Goal: Communication & Community: Answer question/provide support

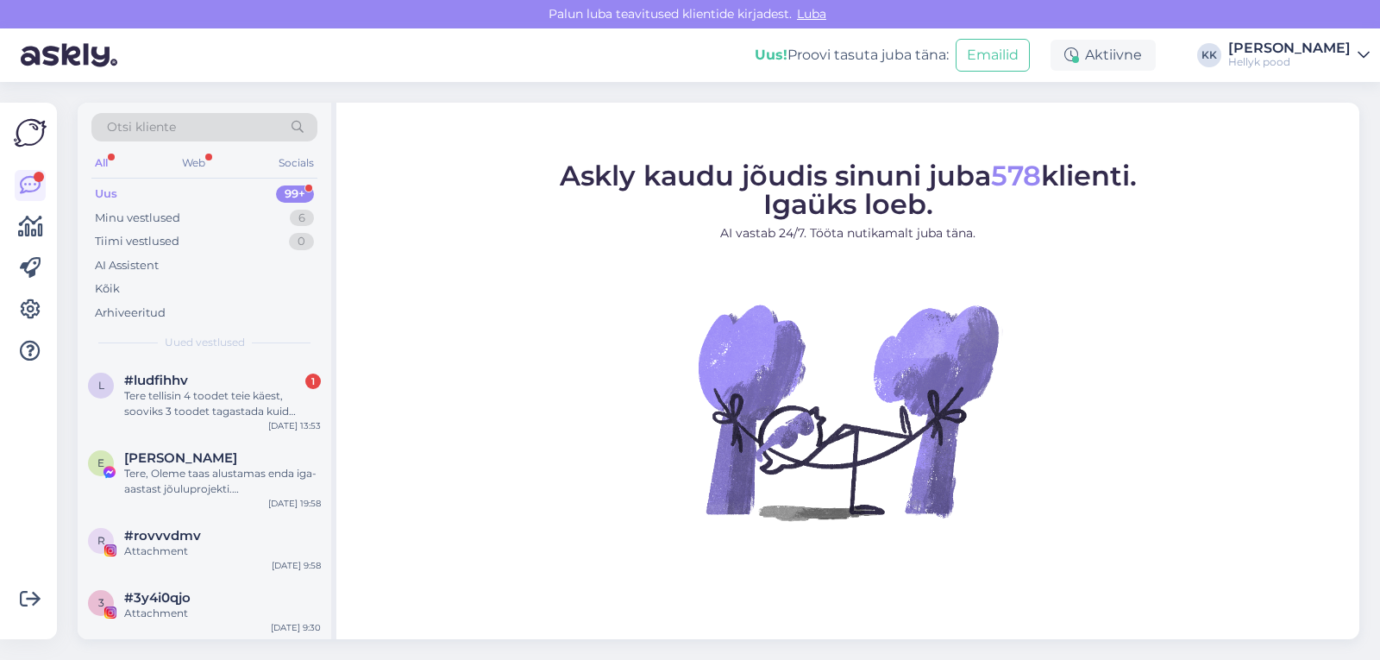
click at [219, 399] on div "Tere tellisin 4 toodet teie käest, sooviks 3 toodet tagastada kuid seda teha sa…" at bounding box center [222, 403] width 197 height 31
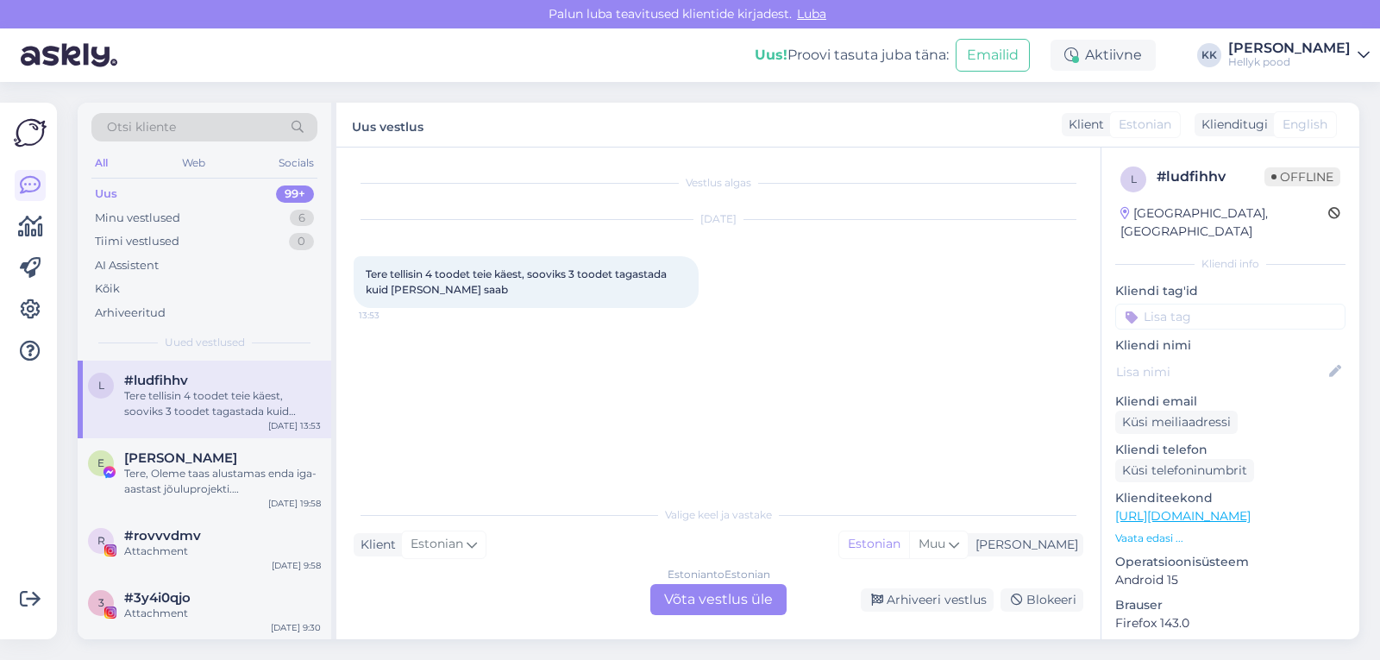
click at [717, 596] on div "Estonian to Estonian Võta vestlus üle" at bounding box center [718, 599] width 136 height 31
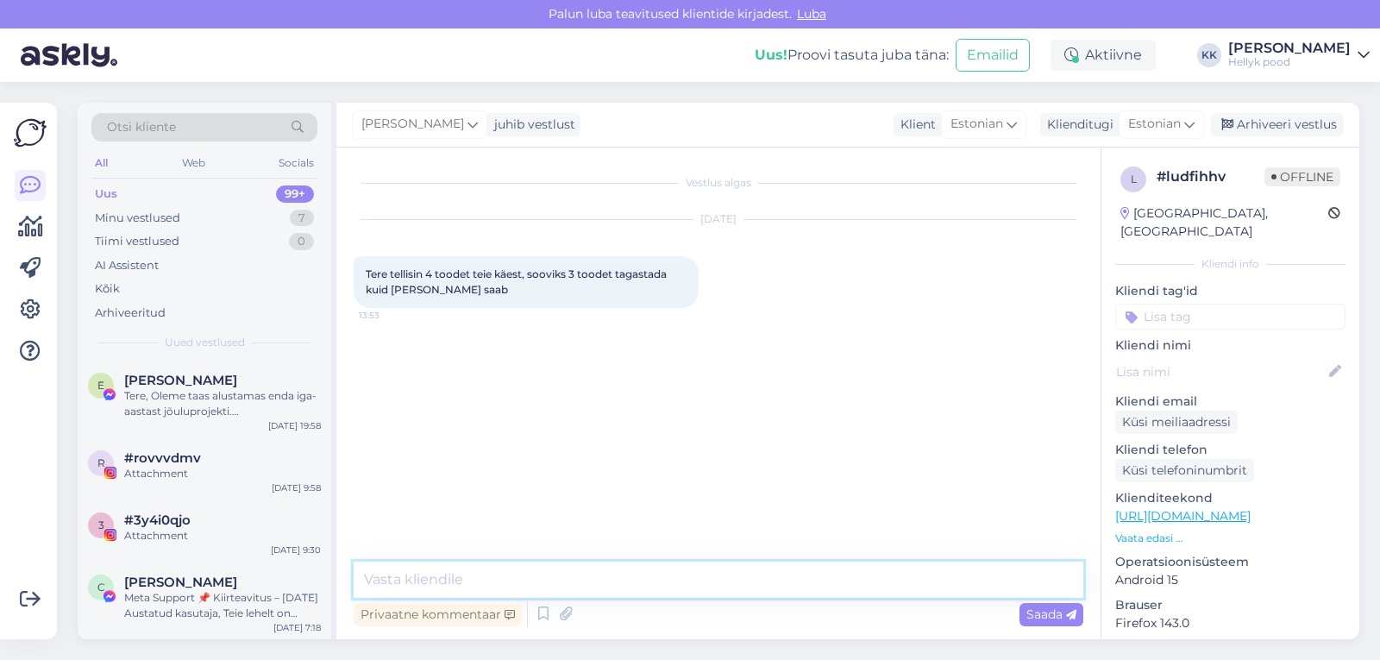
click at [498, 568] on textarea at bounding box center [719, 579] width 730 height 36
paste textarea "https://hellyk.ee/tagastus/"
type textarea "Ter, kogu tagastuse info on meie epoe lehel ilusti olemas https://hellyk.ee/tag…"
click at [1039, 613] on span "Saada" at bounding box center [1051, 614] width 50 height 16
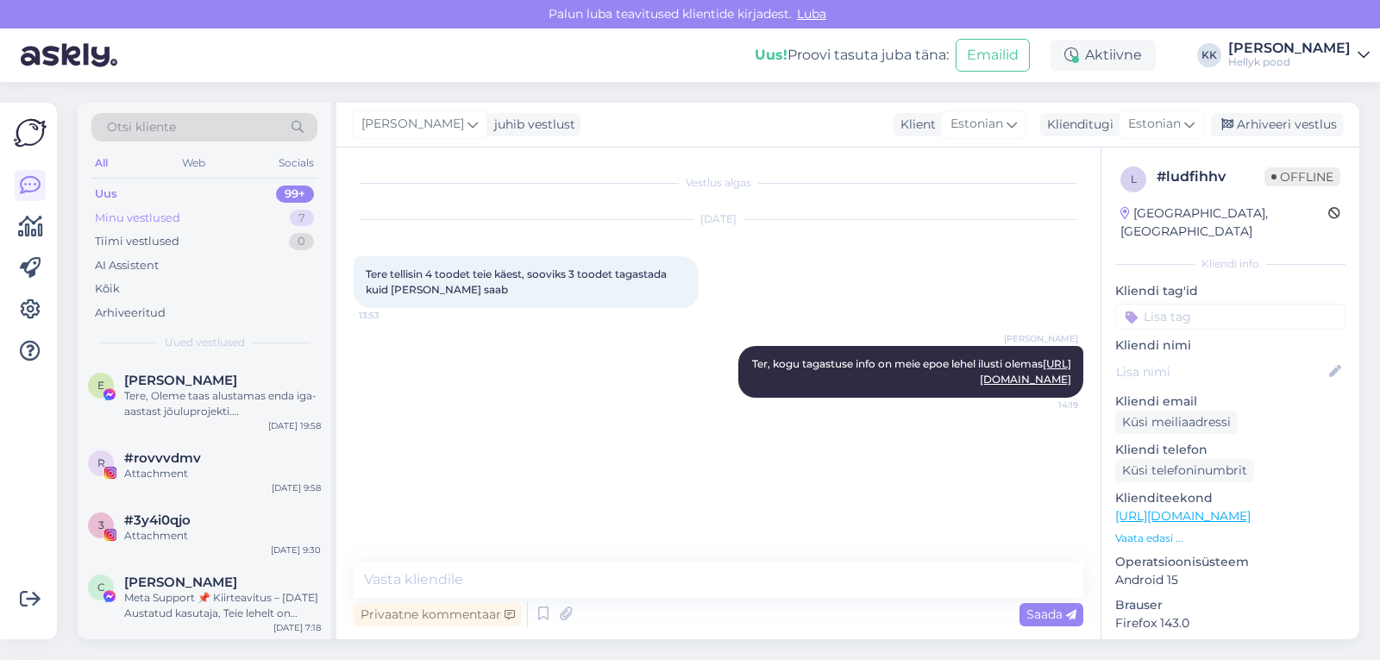
click at [140, 212] on div "Minu vestlused" at bounding box center [137, 218] width 85 height 17
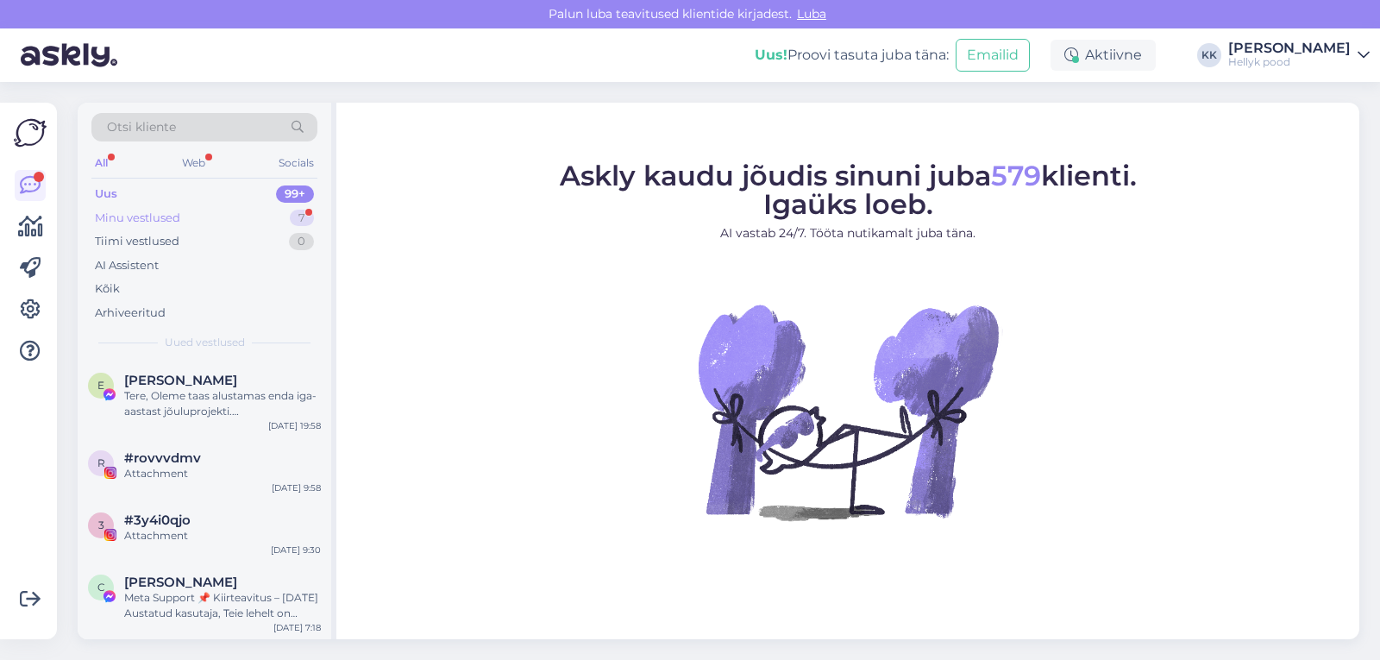
click at [153, 216] on div "Minu vestlused" at bounding box center [137, 218] width 85 height 17
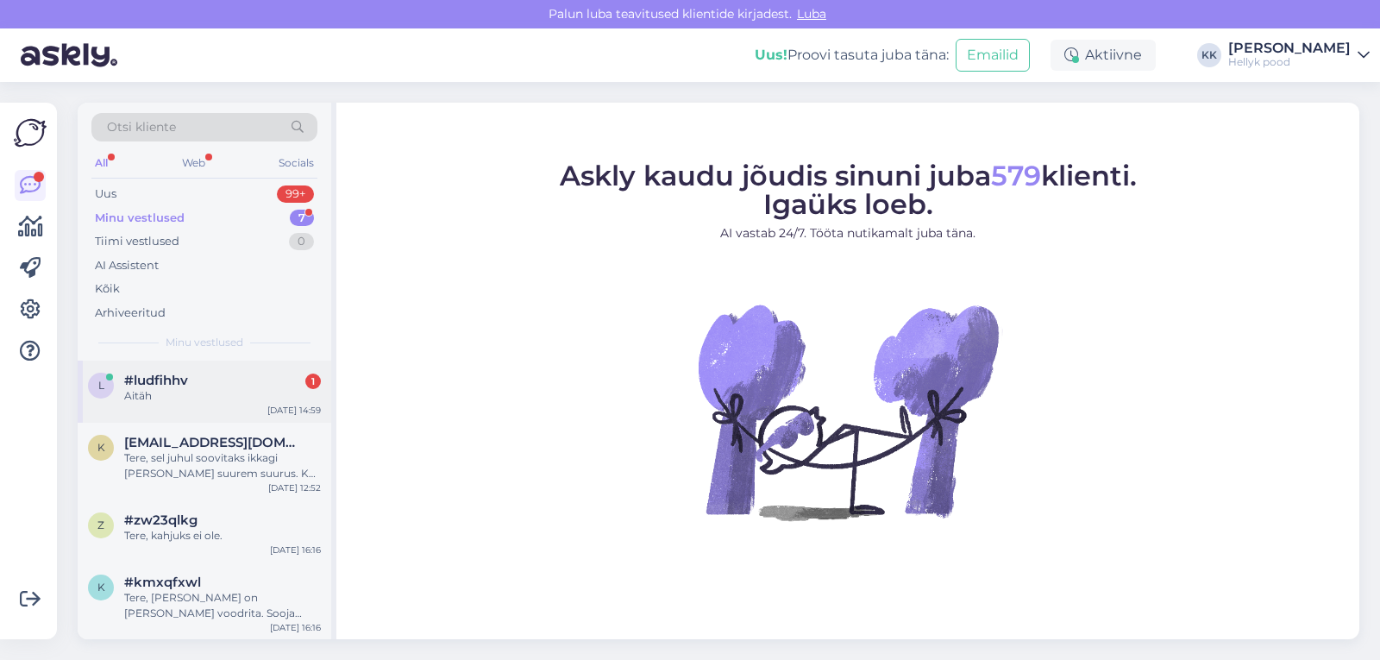
click at [183, 387] on span "#ludfihhv" at bounding box center [156, 381] width 64 height 16
